Goal: Information Seeking & Learning: Find contact information

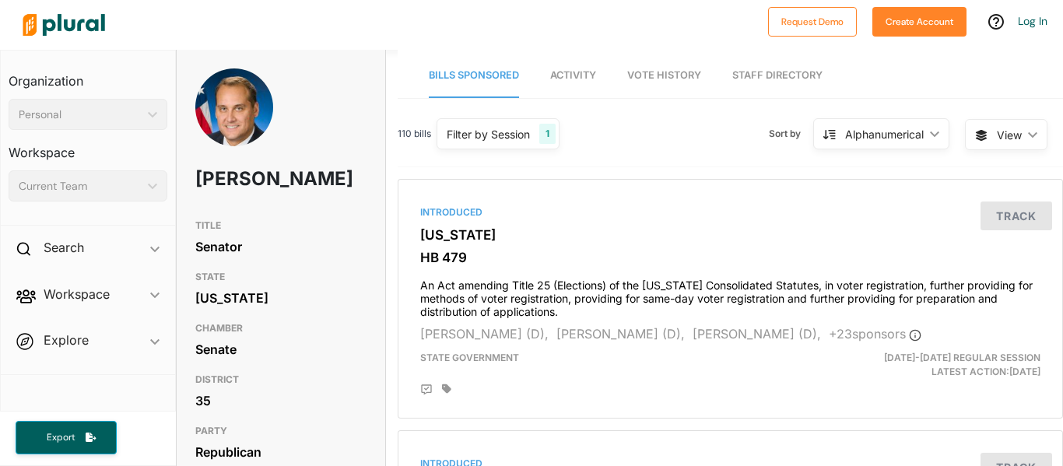
scroll to position [483, 1]
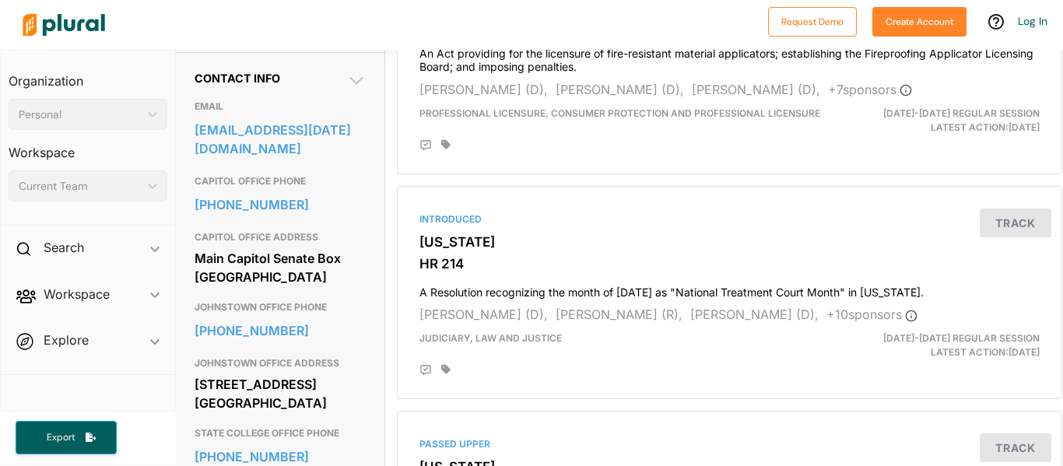
copy div "Main Capitol Senate Box [GEOGRAPHIC_DATA]"
drag, startPoint x: 195, startPoint y: 264, endPoint x: 327, endPoint y: 302, distance: 136.9
click at [327, 289] on div "Main Capitol Senate Box [GEOGRAPHIC_DATA]" at bounding box center [279, 268] width 171 height 42
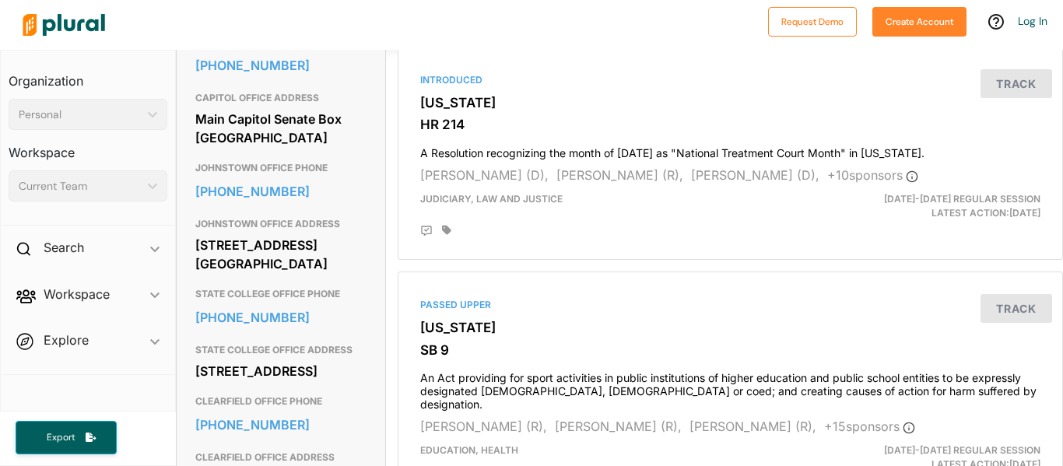
scroll to position [624, 0]
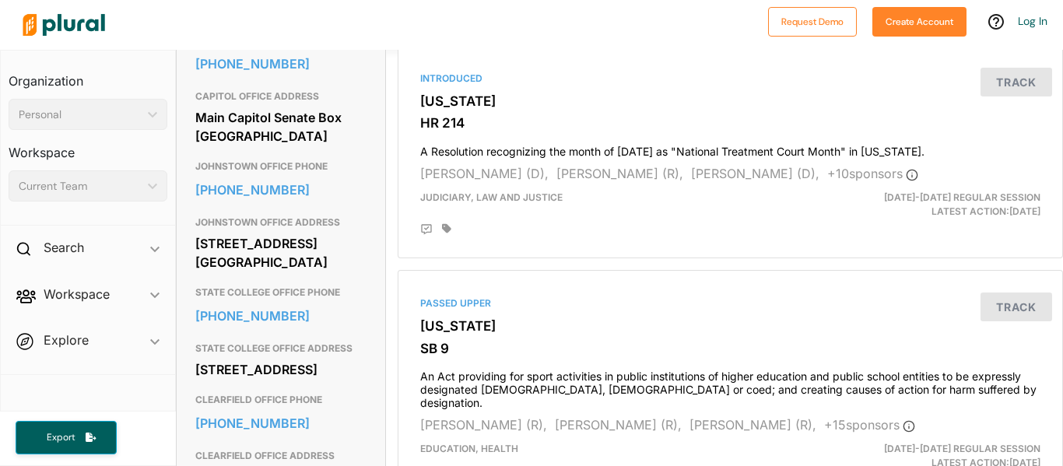
copy div "[STREET_ADDRESS] [GEOGRAPHIC_DATA]"
drag, startPoint x: 195, startPoint y: 268, endPoint x: 335, endPoint y: 306, distance: 144.9
click at [335, 274] on div "[STREET_ADDRESS] [GEOGRAPHIC_DATA]" at bounding box center [280, 253] width 171 height 42
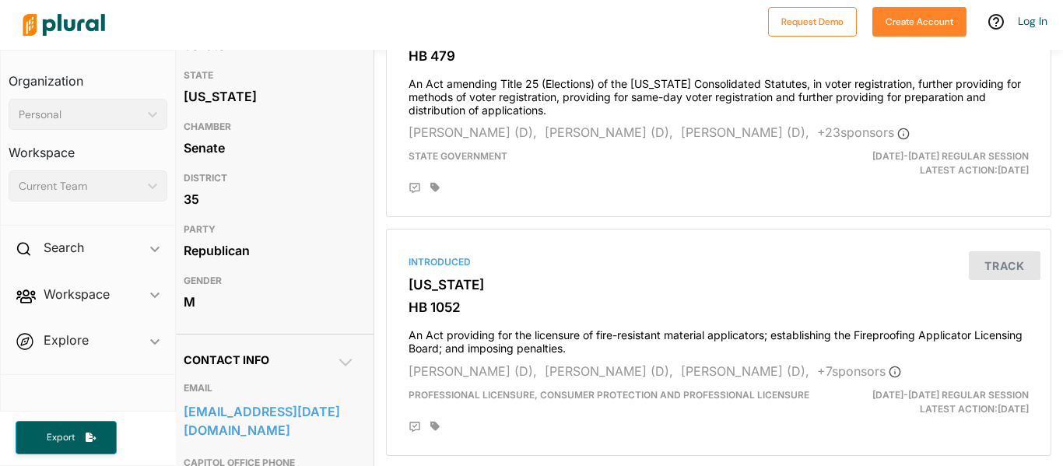
scroll to position [0, 12]
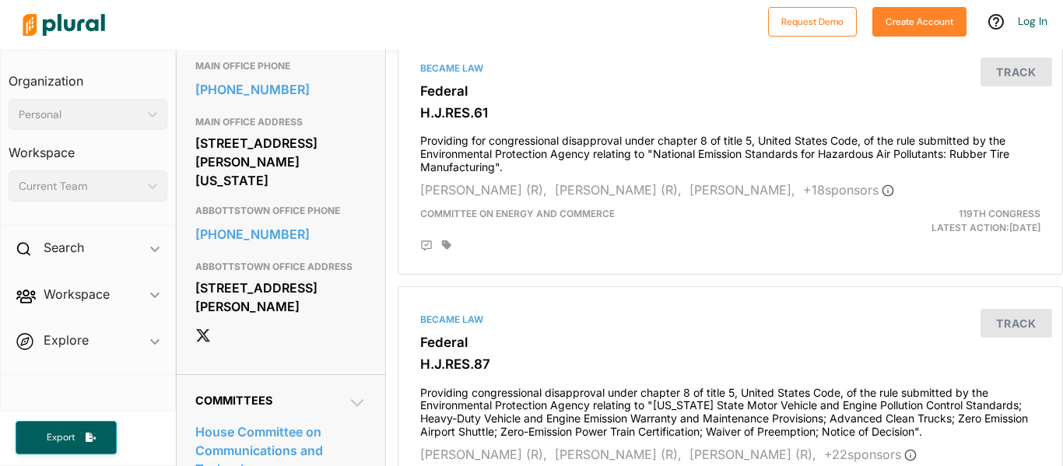
scroll to position [1091, 4]
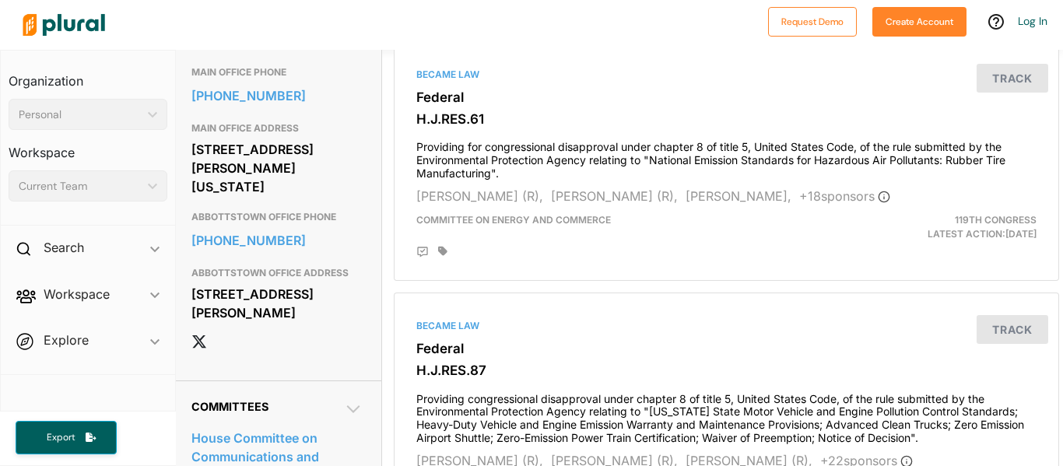
drag, startPoint x: 194, startPoint y: 197, endPoint x: 272, endPoint y: 209, distance: 78.8
click at [272, 198] on div "[STREET_ADDRESS][PERSON_NAME][US_STATE]" at bounding box center [276, 168] width 171 height 61
copy div "[STREET_ADDRESS][PERSON_NAME][US_STATE]"
drag, startPoint x: 193, startPoint y: 201, endPoint x: 335, endPoint y: 236, distance: 145.9
click at [335, 198] on div "2102 Rayburn House Office Building Washington, DC 20515" at bounding box center [276, 168] width 171 height 61
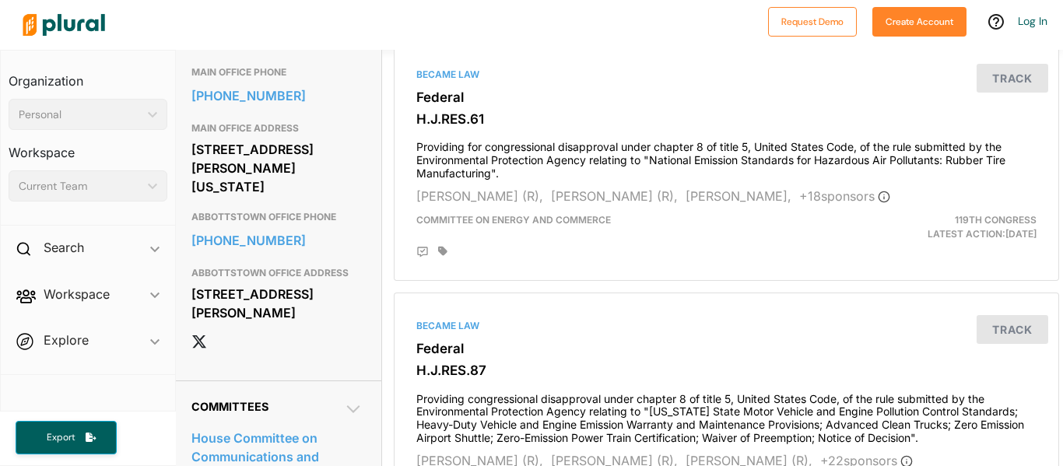
click at [335, 198] on div "2102 Rayburn House Office Building Washington, DC 20515" at bounding box center [276, 168] width 171 height 61
copy link "202-225-2431"
drag, startPoint x: 186, startPoint y: 140, endPoint x: 327, endPoint y: 150, distance: 141.2
click at [327, 107] on link "202-225-2431" at bounding box center [276, 95] width 171 height 23
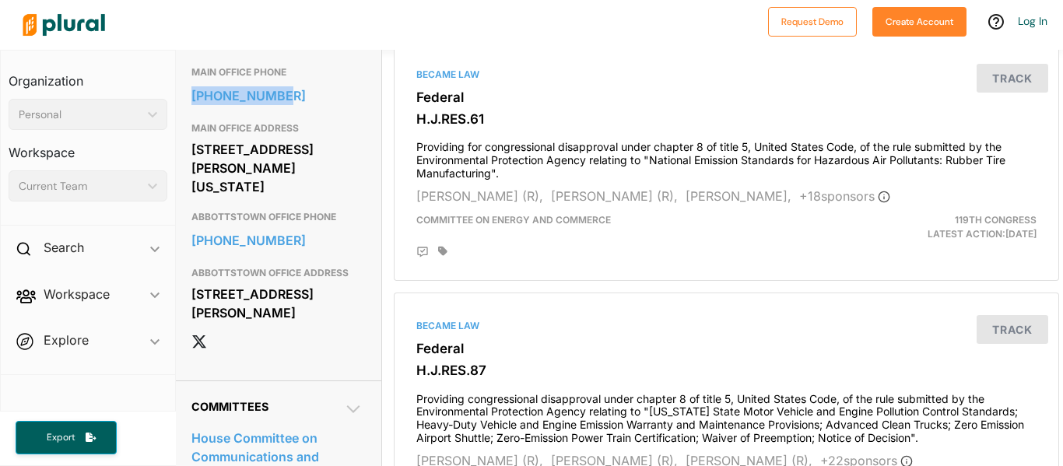
click at [301, 58] on div "ALTOONA OFFICE ADDRESS 5414 6th Ave. Altoona, PA 16602" at bounding box center [276, 4] width 171 height 107
drag, startPoint x: 183, startPoint y: 286, endPoint x: 336, endPoint y: 266, distance: 154.5
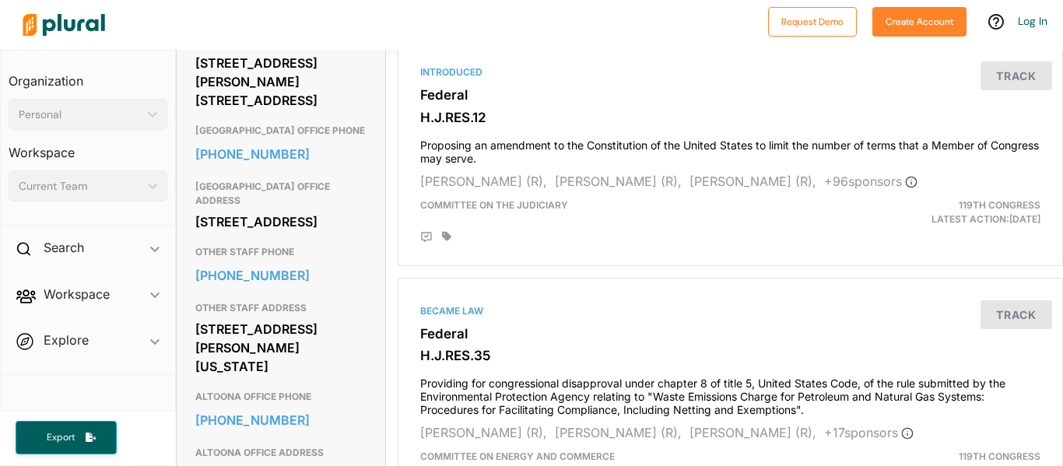
scroll to position [604, 0]
drag, startPoint x: 194, startPoint y: 122, endPoint x: 215, endPoint y: 124, distance: 21.9
click at [215, 124] on div "Contact Info EMAIL https://johnjoyce.house.gov/address_authentication?form=/con…" at bounding box center [281, 399] width 208 height 937
click at [201, 93] on div "CAMPAIGN OFFICE ADDRESS 1002 Logan Blvd. Suite 114, #237 Altoona, PA 16602" at bounding box center [280, 71] width 171 height 89
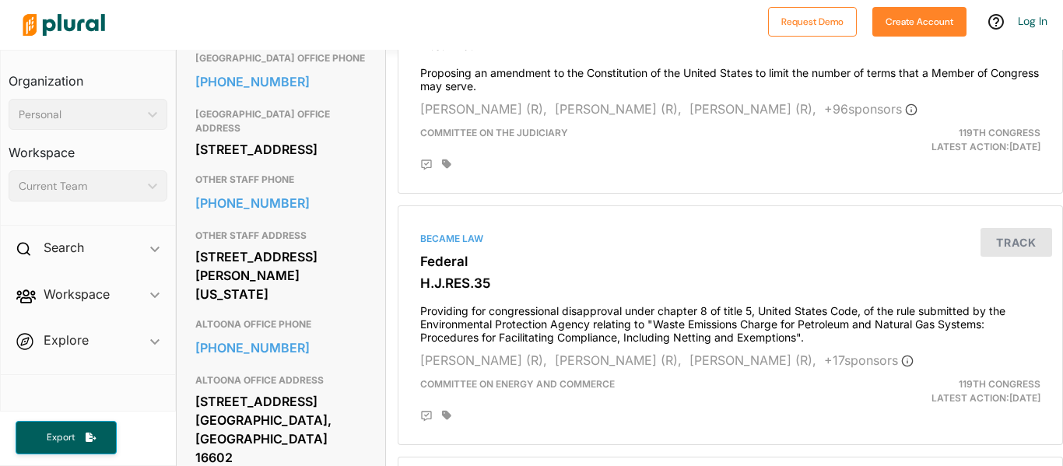
scroll to position [678, 0]
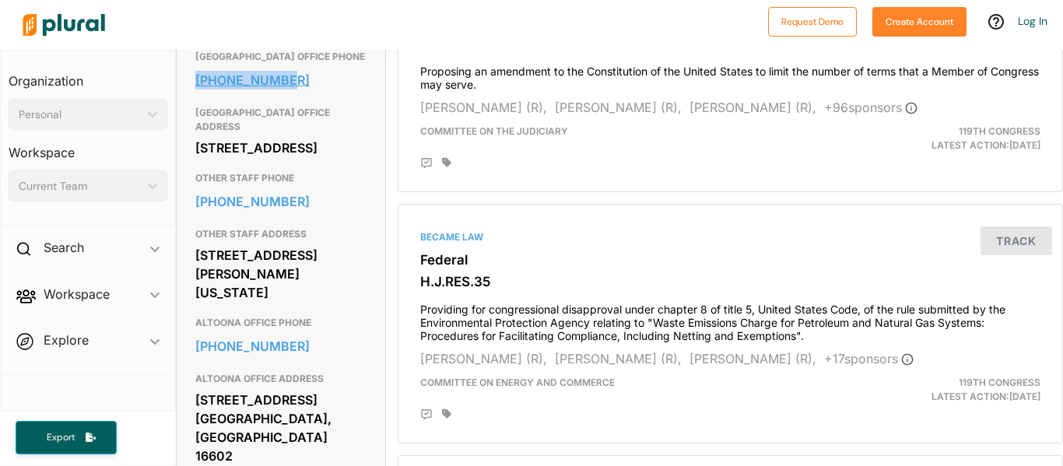
copy link "717-753-6344"
drag, startPoint x: 183, startPoint y: 141, endPoint x: 286, endPoint y: 133, distance: 103.8
click at [286, 133] on div "Contact Info EMAIL https://johnjoyce.house.gov/address_authentication?form=/con…" at bounding box center [281, 326] width 208 height 937
click at [286, 92] on link "717-753-6344" at bounding box center [280, 79] width 171 height 23
click at [375, 98] on div "Contact Info EMAIL https://johnjoyce.house.gov/address_authentication?form=/con…" at bounding box center [281, 326] width 208 height 937
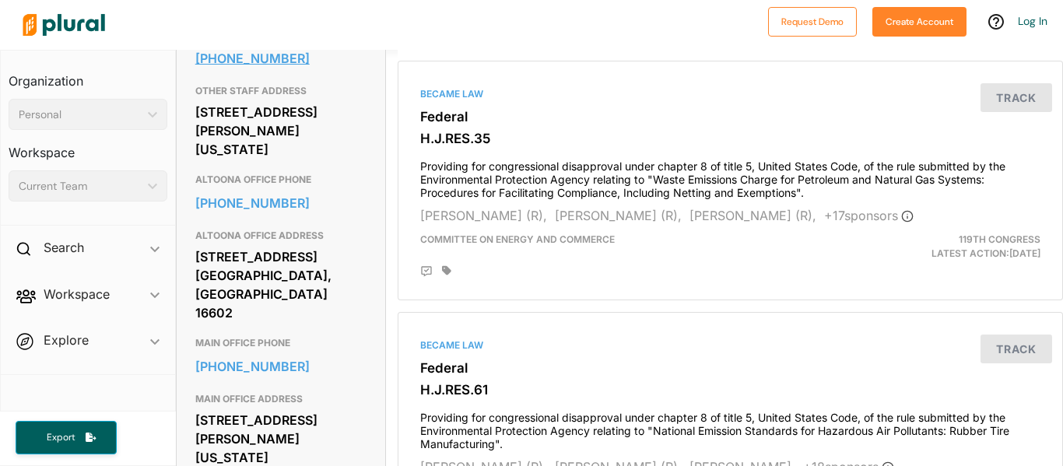
scroll to position [823, 0]
